Goal: Task Accomplishment & Management: Use online tool/utility

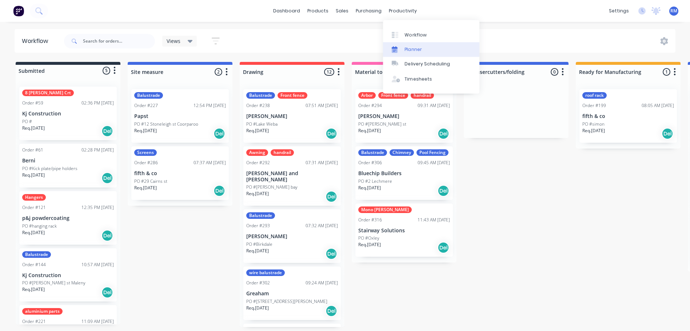
click at [412, 49] on div "Planner" at bounding box center [413, 49] width 17 height 7
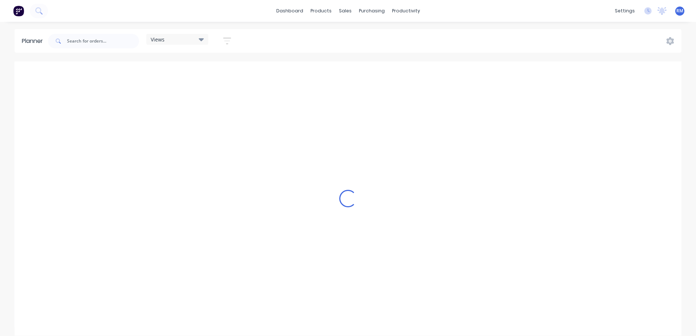
scroll to position [0, 815]
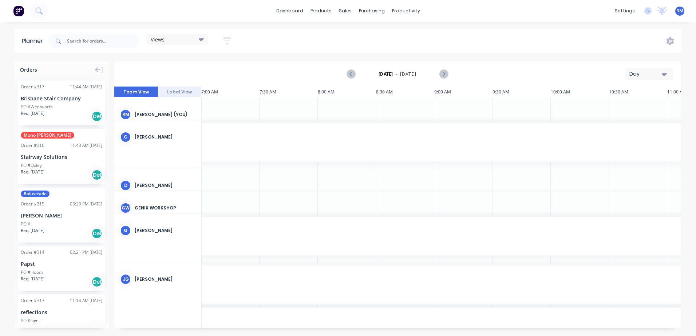
click at [660, 76] on div "Day" at bounding box center [645, 74] width 33 height 8
click at [619, 108] on div "Week" at bounding box center [636, 108] width 72 height 15
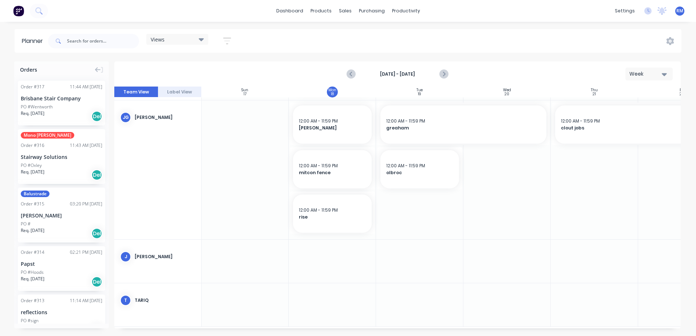
scroll to position [235, 0]
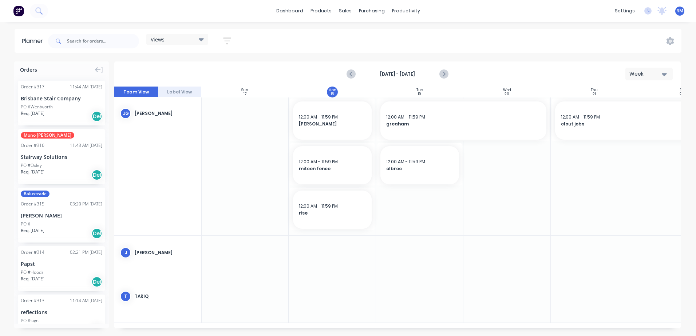
click at [326, 247] on div at bounding box center [332, 257] width 87 height 43
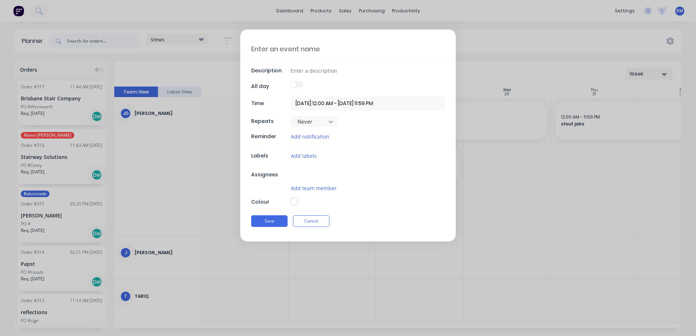
type textarea "x"
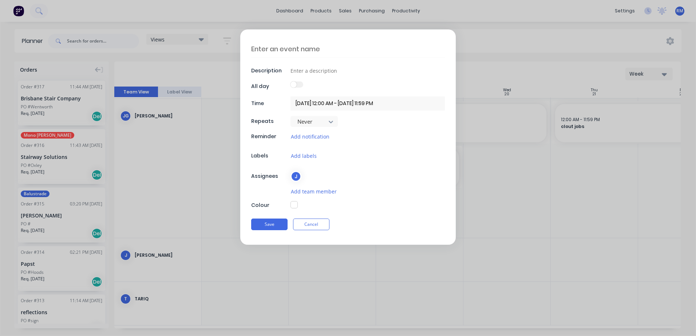
click at [307, 50] on textarea at bounding box center [348, 48] width 194 height 17
type textarea "t"
type textarea "x"
type textarea "to"
type textarea "x"
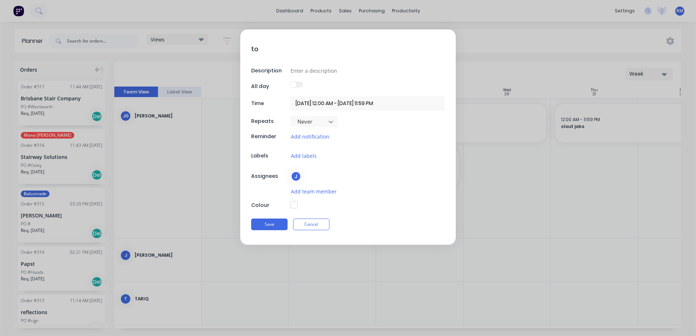
type textarea "ton"
type textarea "x"
type textarea "[PERSON_NAME]"
type textarea "x"
type textarea "[PERSON_NAME]"
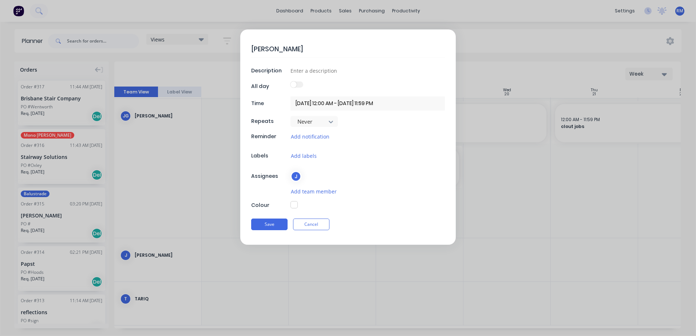
type textarea "x"
type textarea "[PERSON_NAME]"
type textarea "x"
type textarea "[PERSON_NAME] ca"
type textarea "x"
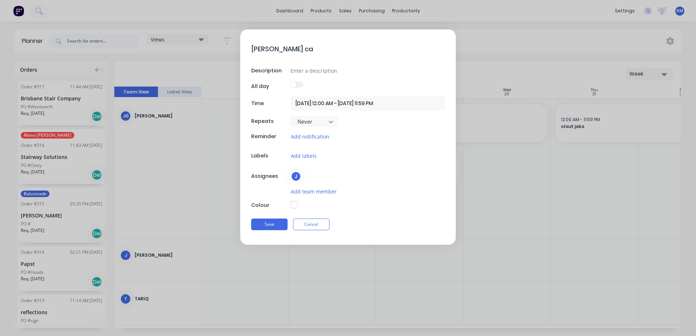
type textarea "[PERSON_NAME]"
type textarea "x"
type textarea "[PERSON_NAME]"
type textarea "x"
type textarea "[PERSON_NAME]"
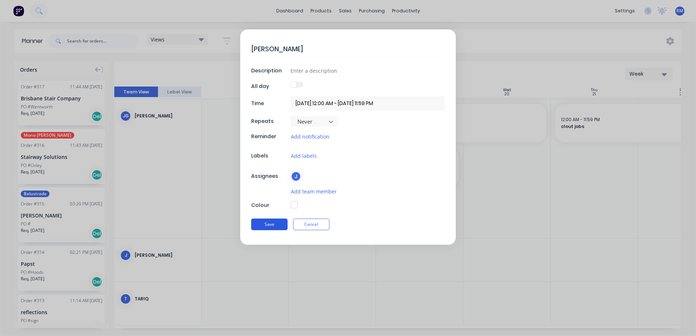
click at [277, 224] on button "Save" at bounding box center [269, 225] width 36 height 12
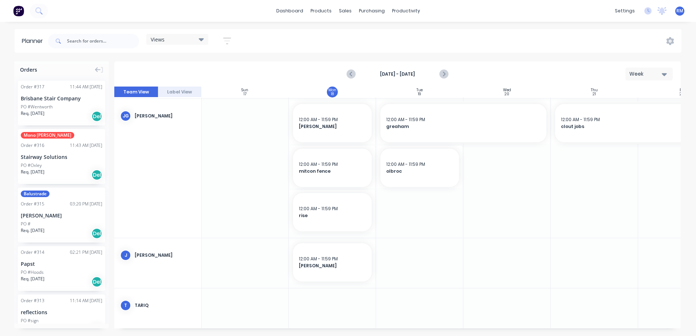
click at [413, 268] on div at bounding box center [419, 263] width 87 height 50
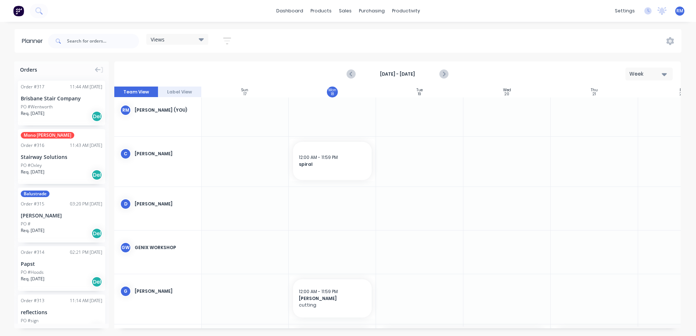
scroll to position [0, 0]
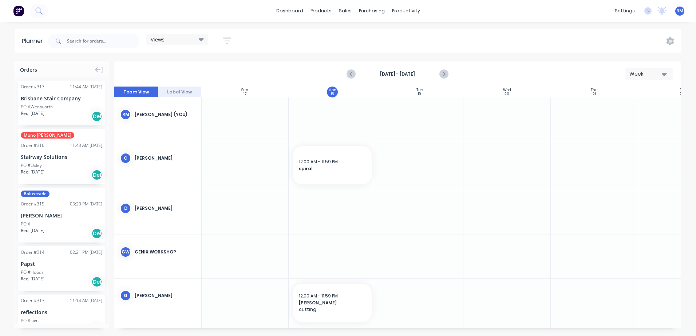
click at [316, 188] on div at bounding box center [332, 166] width 87 height 50
click at [315, 188] on div at bounding box center [332, 166] width 87 height 50
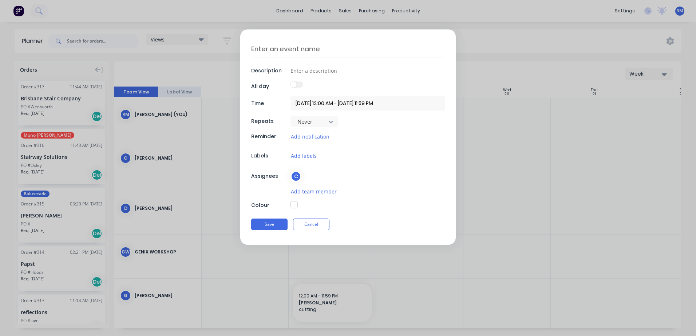
click at [271, 48] on textarea at bounding box center [348, 48] width 194 height 17
type textarea "x"
type textarea "h"
type textarea "x"
type textarea "he"
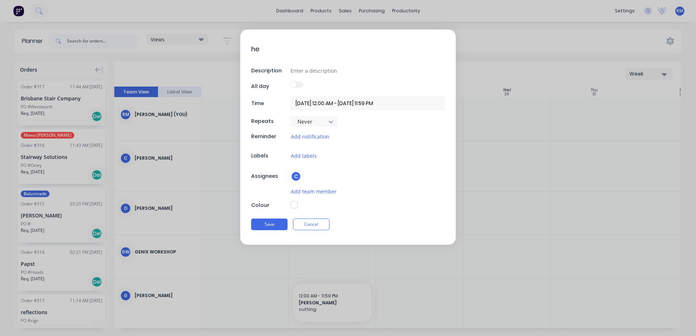
type textarea "x"
type textarea "hel"
type textarea "x"
type textarea "hele"
type textarea "x"
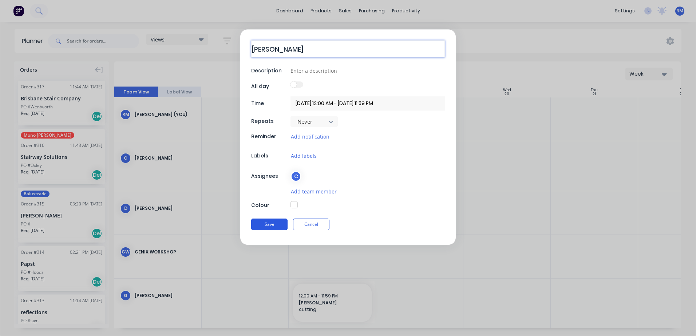
type textarea "[PERSON_NAME]"
drag, startPoint x: 269, startPoint y: 225, endPoint x: 262, endPoint y: 235, distance: 12.5
click at [269, 225] on button "Save" at bounding box center [269, 225] width 36 height 12
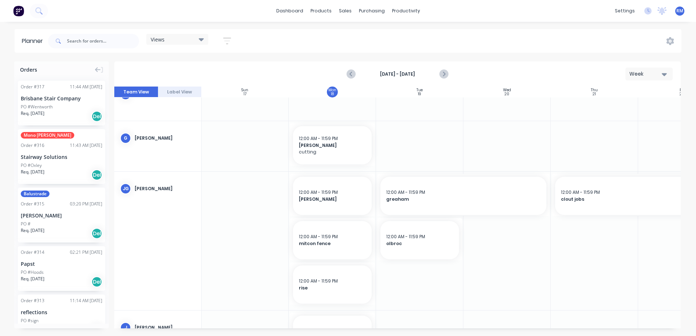
scroll to position [218, 0]
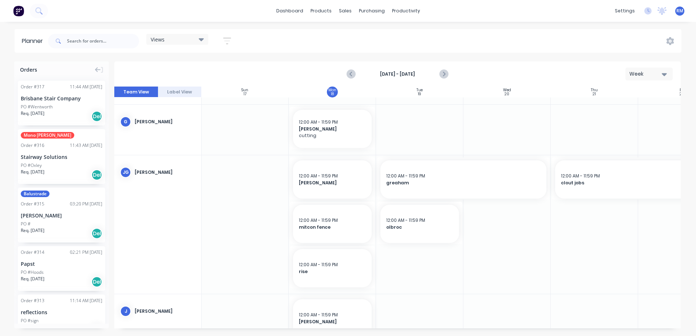
click at [413, 262] on div at bounding box center [419, 224] width 87 height 139
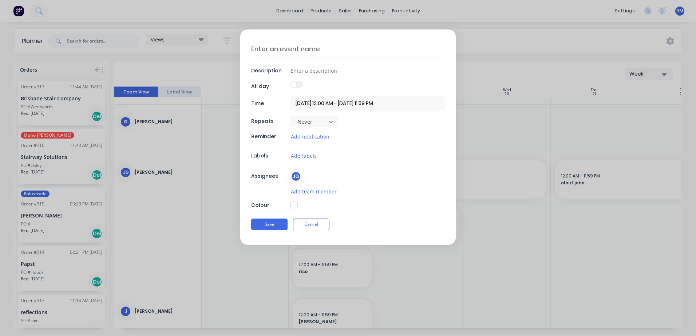
click at [327, 50] on textarea at bounding box center [348, 48] width 194 height 17
type textarea "x"
type textarea "t"
type textarea "x"
type textarea "to"
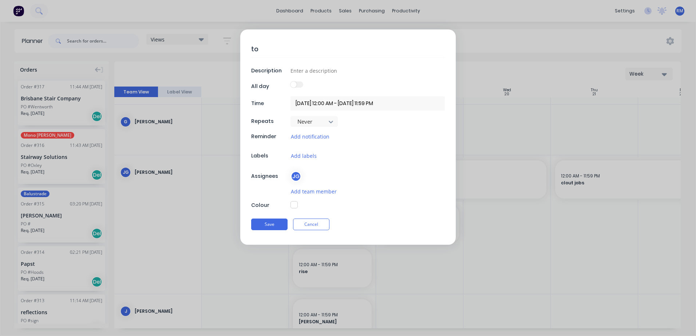
type textarea "x"
type textarea "[PERSON_NAME]"
type textarea "x"
type textarea "tomm"
type textarea "x"
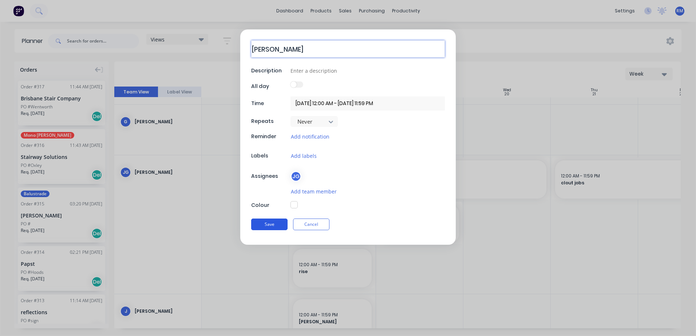
type textarea "[PERSON_NAME]"
click at [278, 225] on button "Save" at bounding box center [269, 225] width 36 height 12
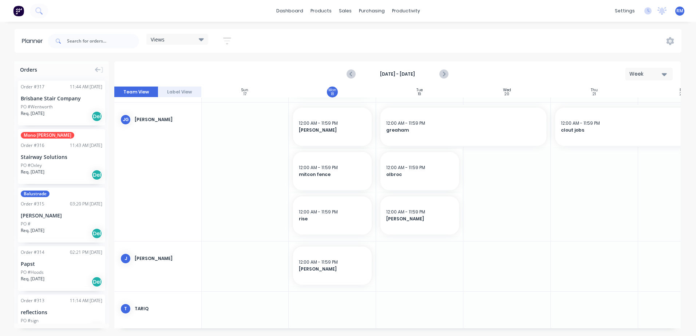
scroll to position [286, 0]
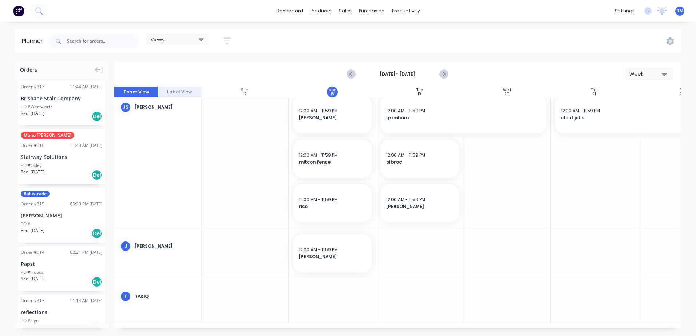
click at [333, 274] on div at bounding box center [332, 254] width 87 height 50
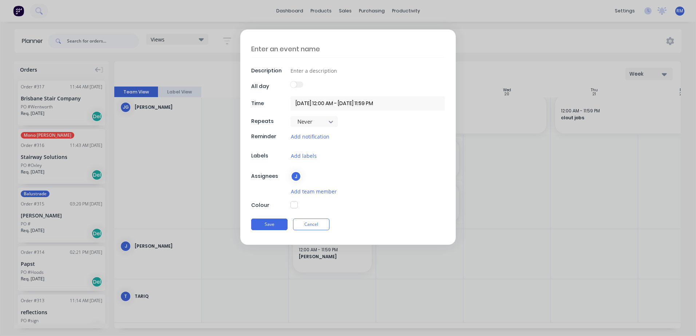
scroll to position [281, 0]
click at [301, 49] on textarea at bounding box center [348, 48] width 194 height 17
type textarea "x"
type textarea "a"
type textarea "x"
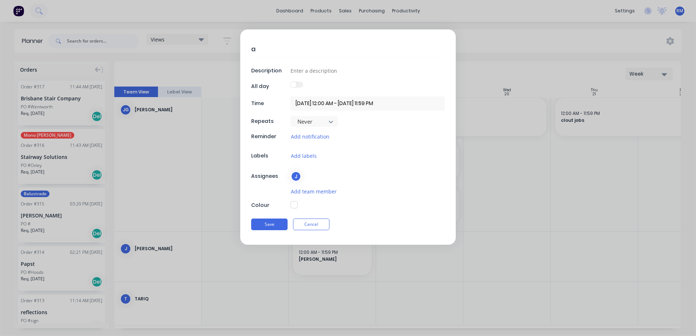
type textarea "an"
type textarea "x"
type textarea "anc"
type textarea "x"
type textarea "anch"
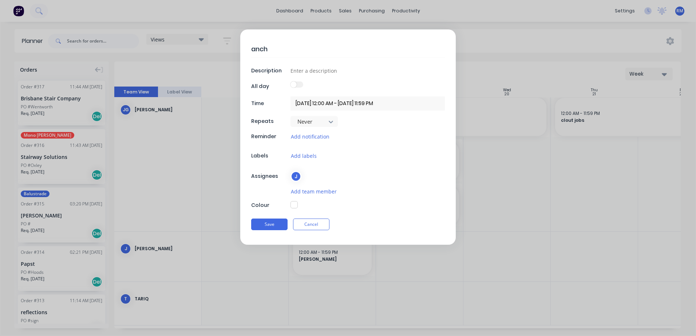
type textarea "x"
type textarea "ancho"
type textarea "x"
type textarea "anchor"
type textarea "x"
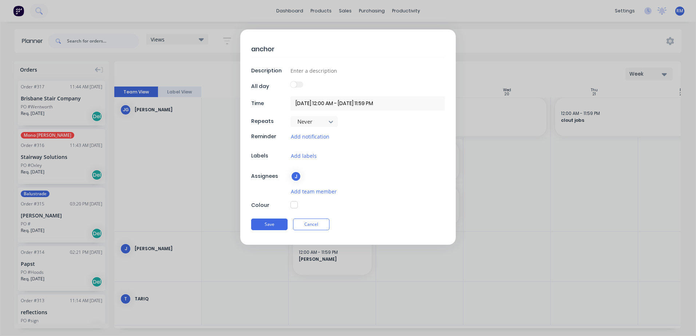
type textarea "anchor"
type textarea "x"
type textarea "anchor r"
type textarea "x"
type textarea "anchor ro"
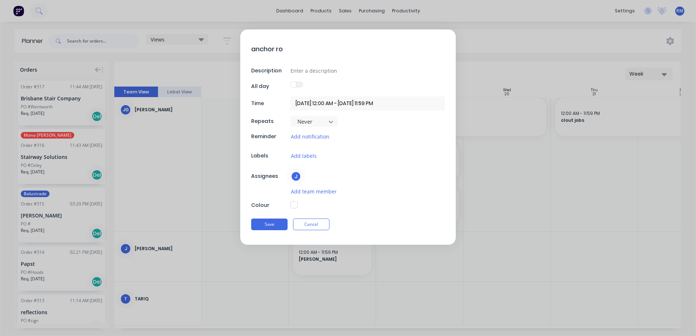
type textarea "x"
type textarea "anchor ro;"
type textarea "x"
type textarea "anchor ro;;"
type textarea "x"
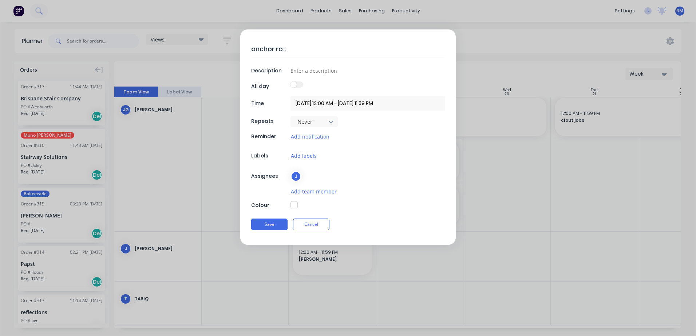
type textarea "anchor ro;;e"
type textarea "x"
type textarea "anchor ro;;er"
click at [278, 224] on button "Save" at bounding box center [269, 225] width 36 height 12
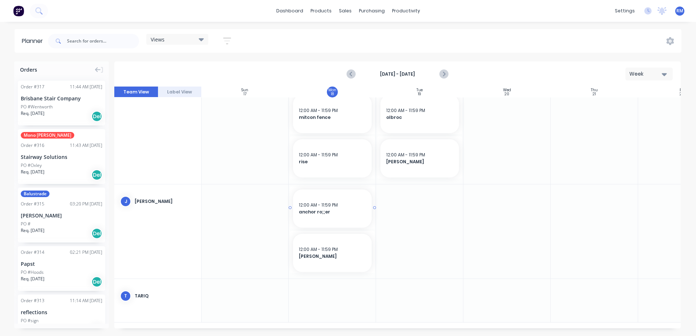
scroll to position [331, 0]
click at [319, 274] on div at bounding box center [332, 231] width 87 height 94
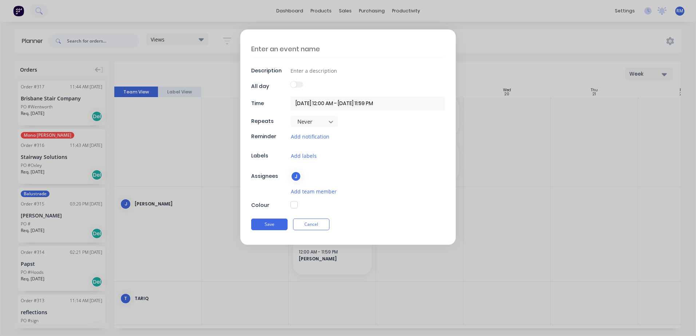
click at [302, 49] on textarea at bounding box center [348, 48] width 194 height 17
type textarea "x"
type textarea "s"
type textarea "x"
type textarea "sp"
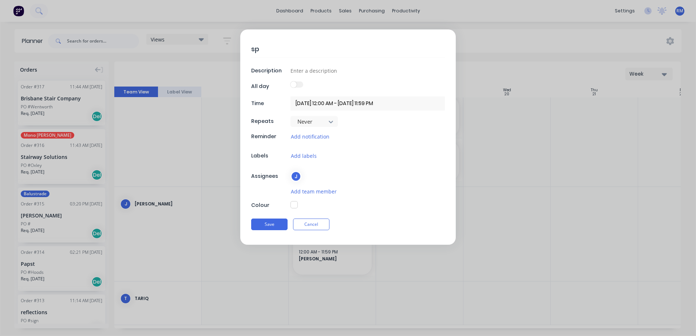
type textarea "x"
type textarea "spi"
type textarea "x"
type textarea "spir"
type textarea "x"
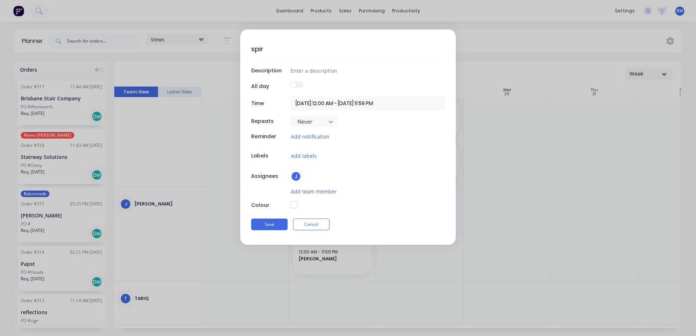
type textarea "spira"
type textarea "x"
type textarea "spiral"
click at [261, 225] on button "Save" at bounding box center [269, 225] width 36 height 12
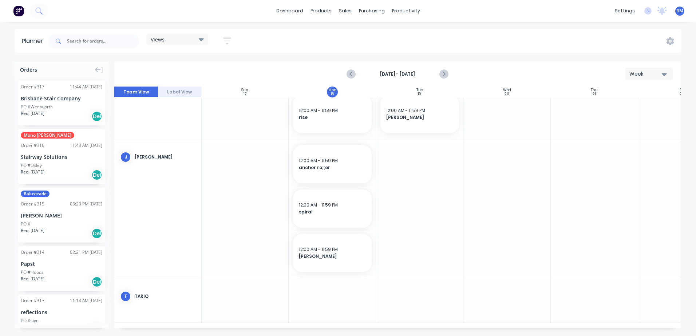
scroll to position [375, 0]
click at [327, 293] on div at bounding box center [332, 300] width 87 height 43
click at [326, 293] on div at bounding box center [332, 300] width 87 height 43
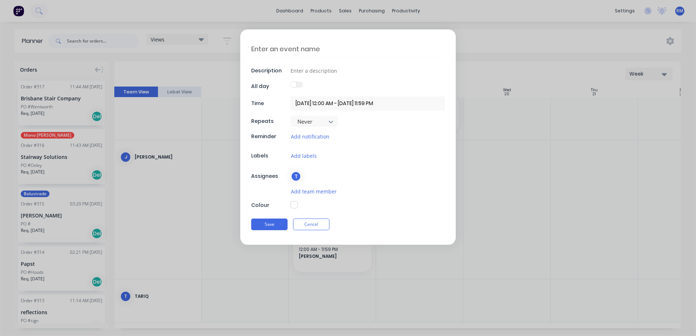
scroll to position [370, 0]
click at [308, 45] on textarea at bounding box center [348, 48] width 194 height 17
type textarea "x"
type textarea "s"
type textarea "x"
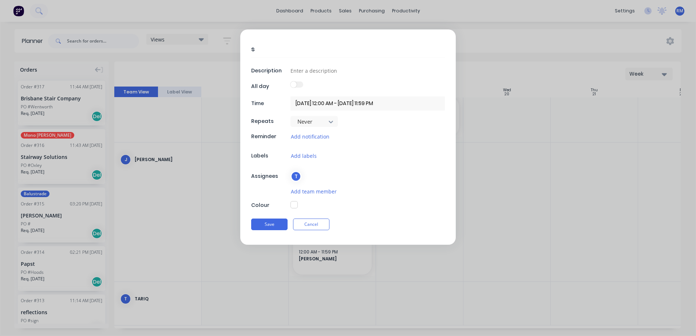
type textarea "su"
type textarea "x"
type textarea "sun"
type textarea "x"
type textarea "suns"
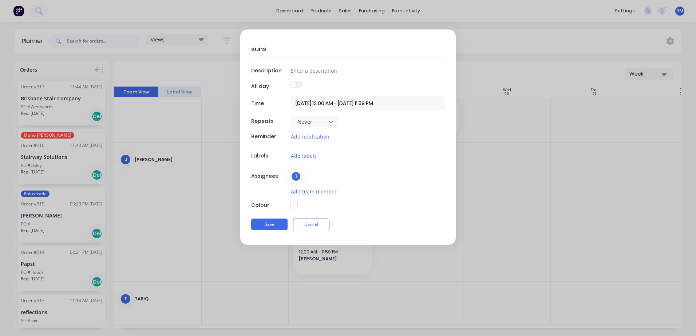
type textarea "x"
type textarea "sunst"
type textarea "x"
type textarea "sunsto"
type textarea "x"
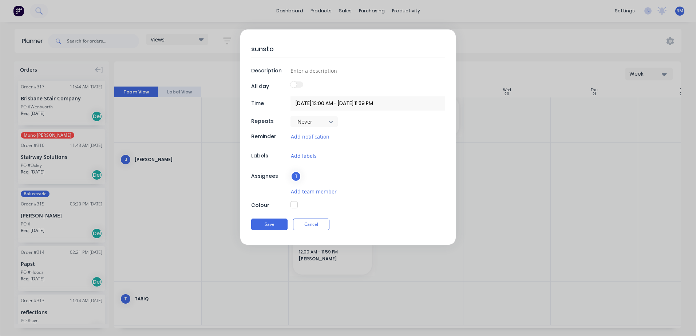
type textarea "sunston"
type textarea "x"
type textarea "sunstone"
click at [261, 222] on button "Save" at bounding box center [269, 225] width 36 height 12
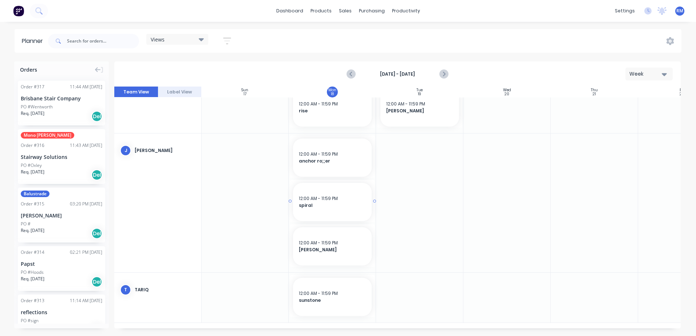
scroll to position [382, 0]
drag, startPoint x: 375, startPoint y: 293, endPoint x: 383, endPoint y: 293, distance: 8.0
click at [500, 290] on div at bounding box center [506, 300] width 87 height 50
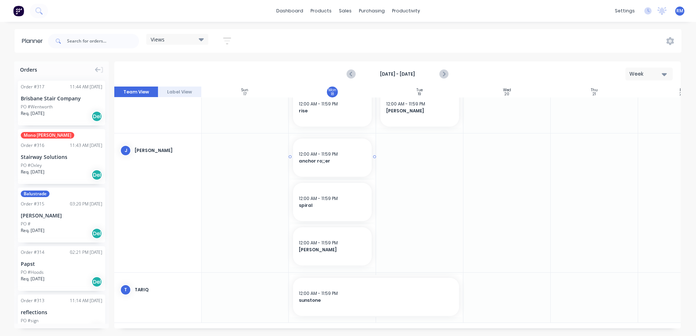
scroll to position [382, 0]
click at [509, 289] on div at bounding box center [506, 298] width 87 height 50
click at [508, 289] on div at bounding box center [506, 298] width 87 height 50
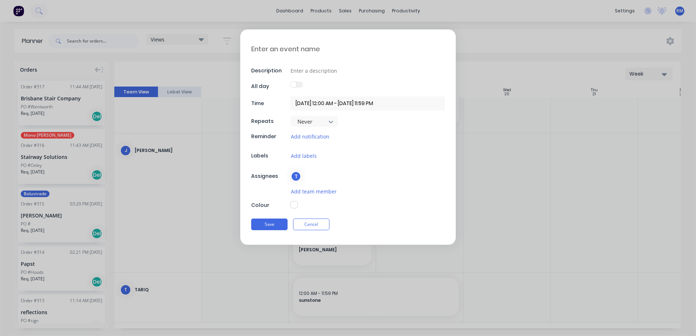
scroll to position [377, 0]
click at [335, 49] on textarea at bounding box center [348, 48] width 194 height 17
type textarea "x"
type textarea "n"
type textarea "x"
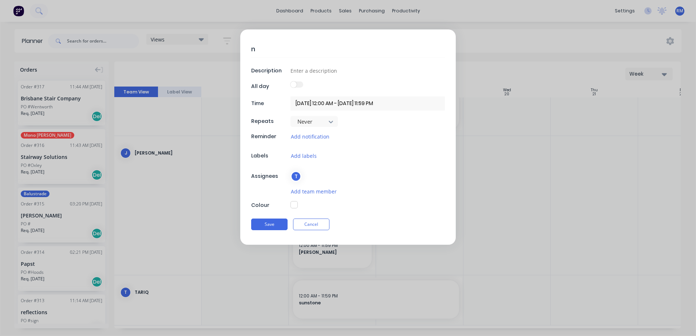
type textarea "ne"
type textarea "x"
type textarea "nes"
type textarea "x"
type textarea "nest"
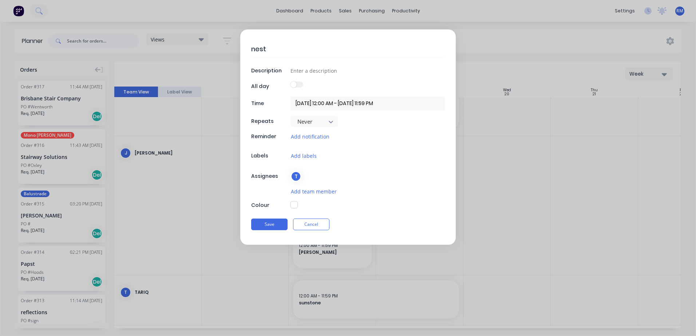
type textarea "x"
type textarea "nest"
type textarea "x"
type textarea "nest o"
type textarea "x"
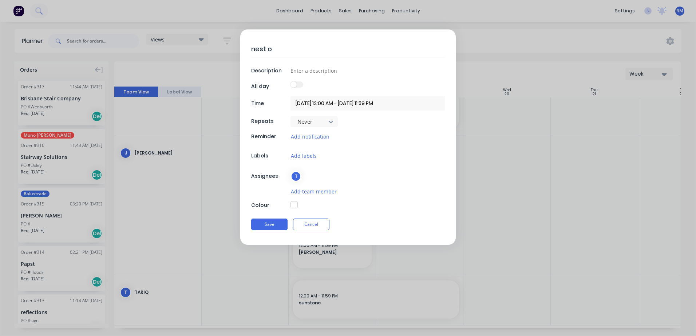
type textarea "nest of"
type textarea "x"
type textarea "nest off"
type textarea "x"
type textarea "nest offi"
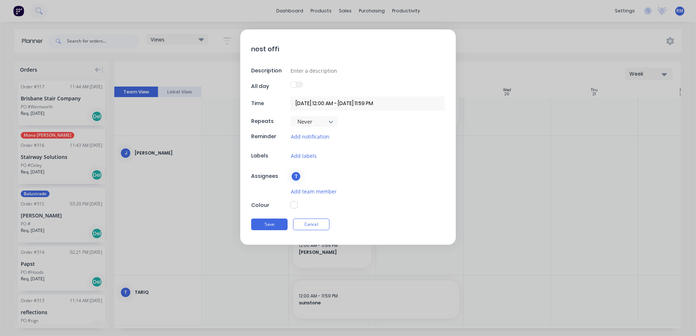
type textarea "x"
type textarea "nest offic"
type textarea "x"
type textarea "nest office"
click at [272, 224] on button "Save" at bounding box center [269, 225] width 36 height 12
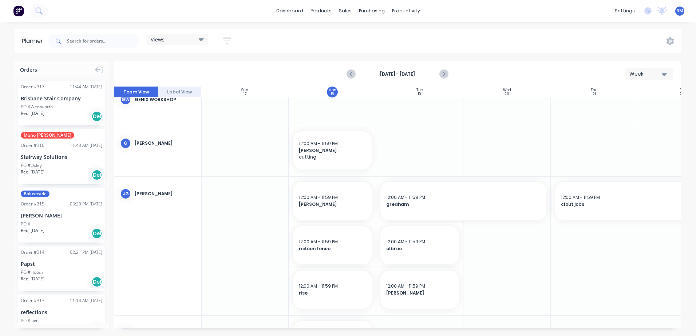
scroll to position [164, 0]
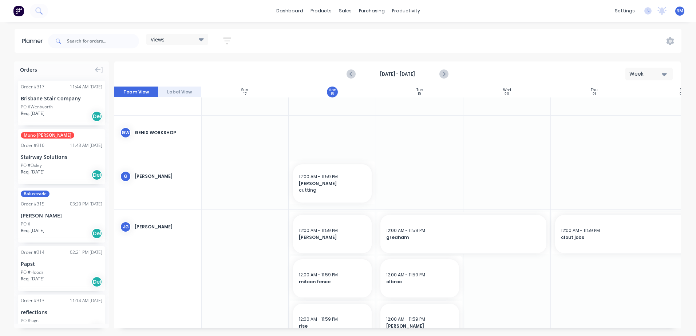
click at [318, 206] on div at bounding box center [332, 184] width 87 height 50
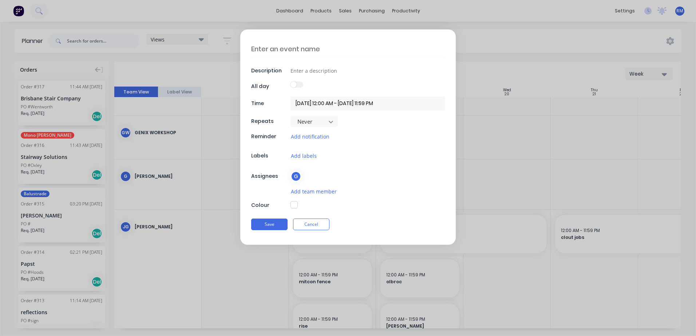
click at [311, 44] on textarea at bounding box center [348, 48] width 194 height 17
type textarea "x"
type textarea "b"
type textarea "x"
type textarea "bo"
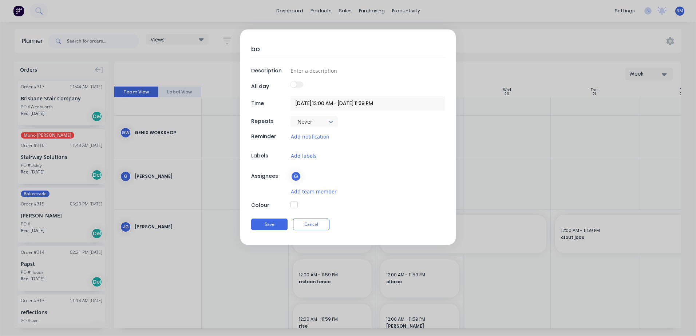
type textarea "x"
type textarea "boo"
type textarea "x"
type textarea "boot"
type textarea "x"
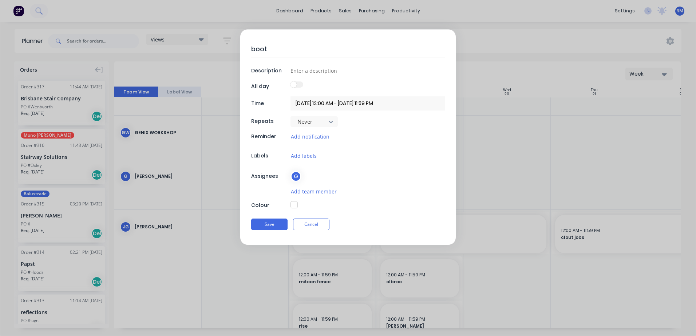
type textarea "boots"
type textarea "x"
type textarea "boots"
type textarea "x"
type textarea "boots g"
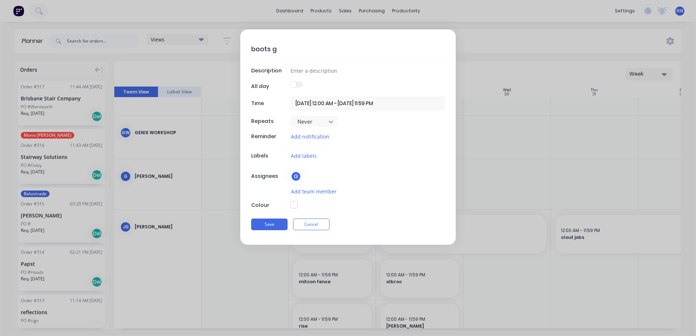
type textarea "x"
type textarea "boots ga"
type textarea "x"
type textarea "boots gat"
type textarea "x"
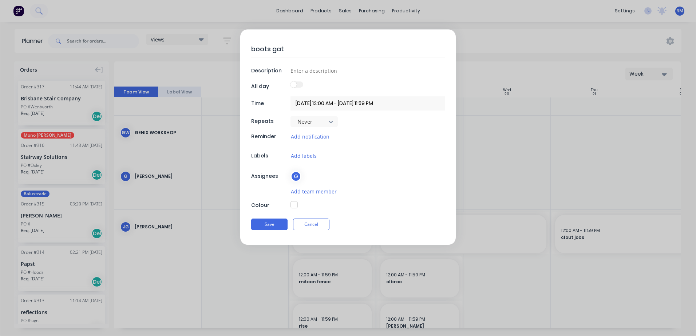
type textarea "boots gate"
type textarea "x"
type textarea "boots gates"
click at [276, 224] on button "Save" at bounding box center [269, 225] width 36 height 12
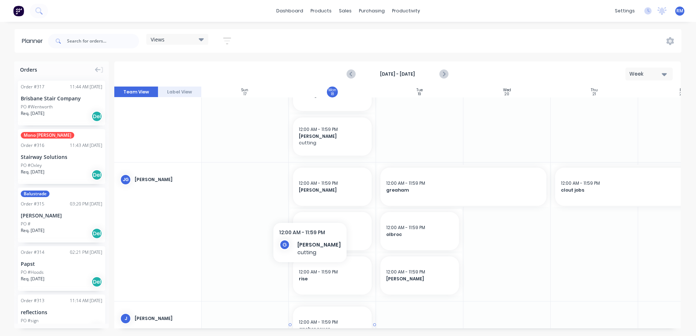
scroll to position [382, 0]
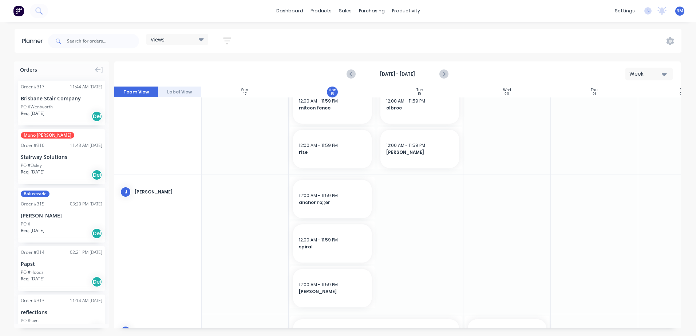
click at [500, 199] on div at bounding box center [506, 244] width 87 height 139
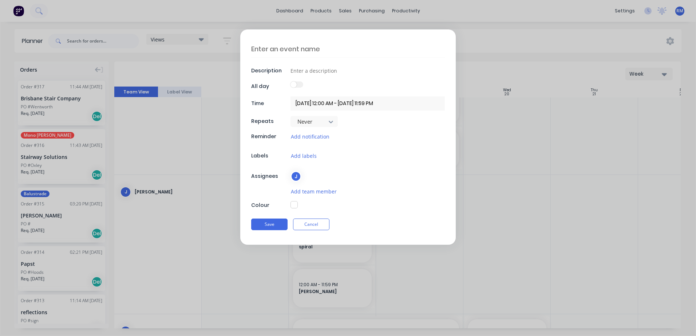
click at [324, 48] on textarea at bounding box center [348, 48] width 194 height 17
type textarea "x"
type textarea "s"
type textarea "x"
type textarea "st"
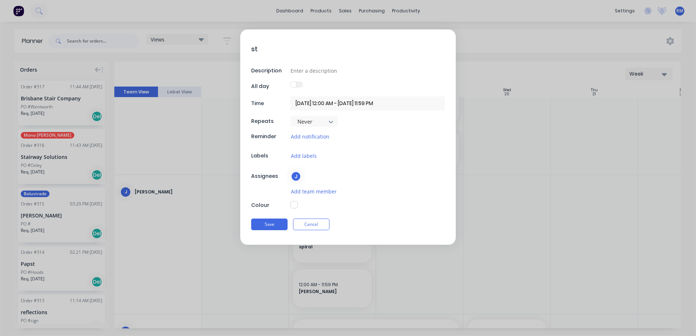
type textarea "x"
type textarea "str"
type textarea "x"
type textarea "stru"
type textarea "x"
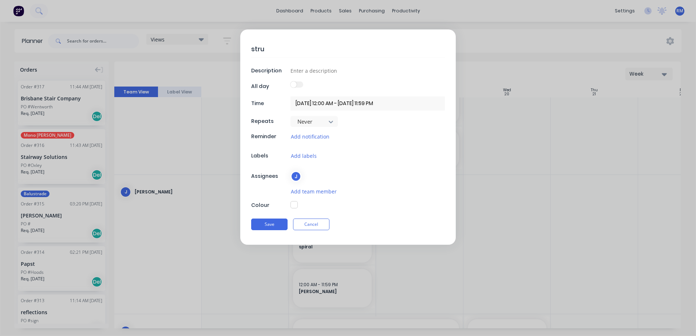
type textarea "[PERSON_NAME]"
type textarea "x"
type textarea "[PERSON_NAME]"
click at [273, 226] on button "Save" at bounding box center [269, 225] width 36 height 12
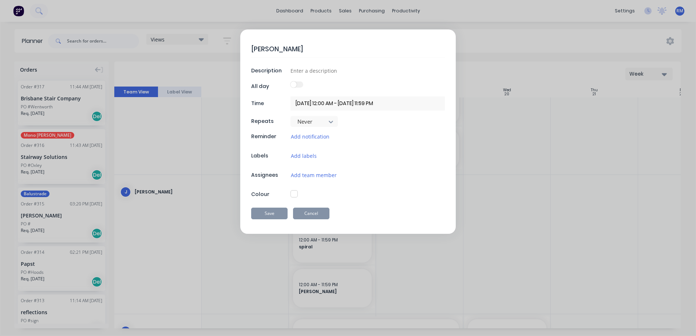
type textarea "x"
